Goal: Task Accomplishment & Management: Complete application form

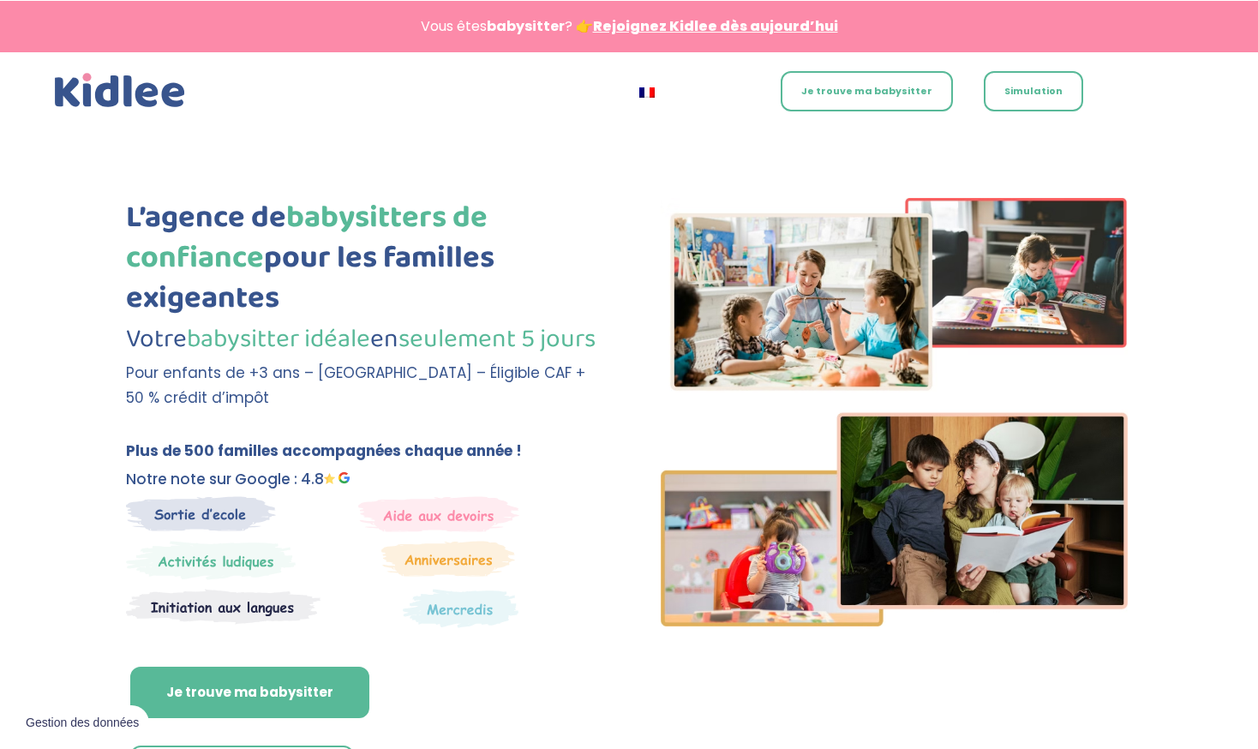
click at [883, 85] on link "Je trouve ma babysitter" at bounding box center [867, 91] width 172 height 40
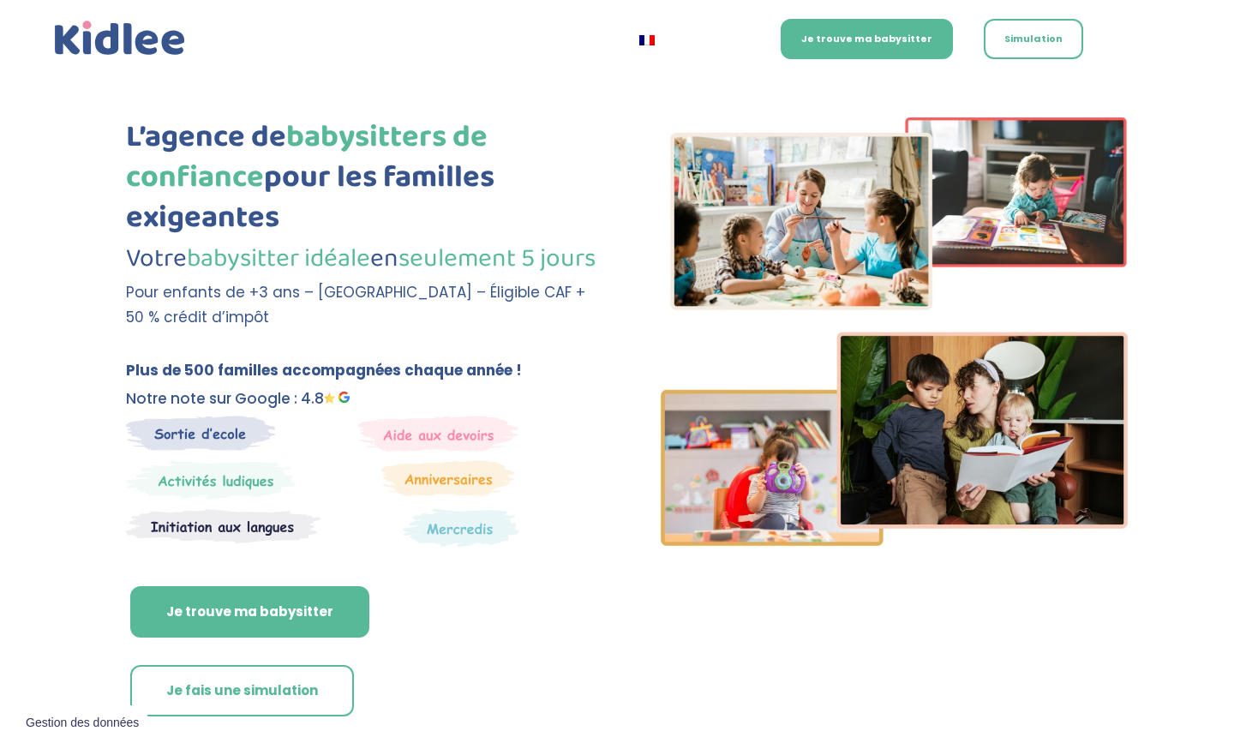
scroll to position [79, 0]
